Goal: Check status: Check status

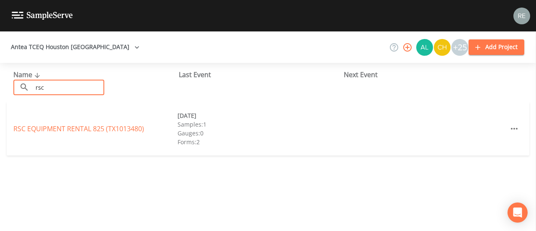
type input "rsc"
click at [92, 136] on div "RSC EQUIPMENT RENTAL 825 (TX1013480) [DATE] Samples: 1 Gauges: 0 Forms: 2" at bounding box center [268, 129] width 522 height 54
click at [100, 129] on link "RSC EQUIPMENT RENTAL 825 (TX1013480)" at bounding box center [78, 128] width 131 height 9
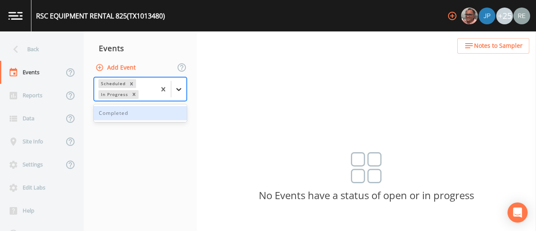
click at [183, 89] on div at bounding box center [178, 89] width 15 height 15
click at [152, 111] on div "Completed" at bounding box center [140, 113] width 93 height 14
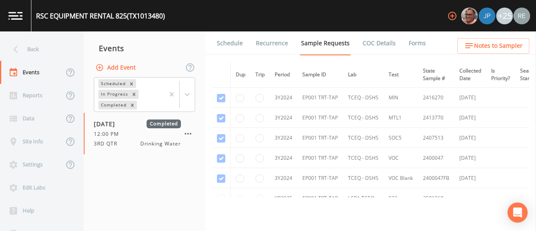
click at [231, 48] on link "Schedule" at bounding box center [230, 42] width 28 height 23
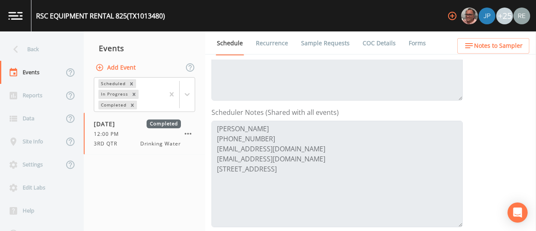
scroll to position [187, 0]
